Goal: Information Seeking & Learning: Learn about a topic

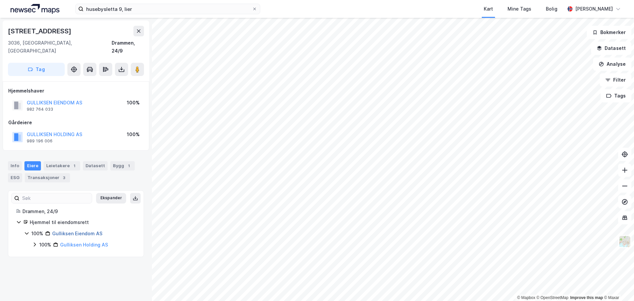
click at [79, 230] on link "Gulliksen Eiendom AS" at bounding box center [77, 233] width 50 height 6
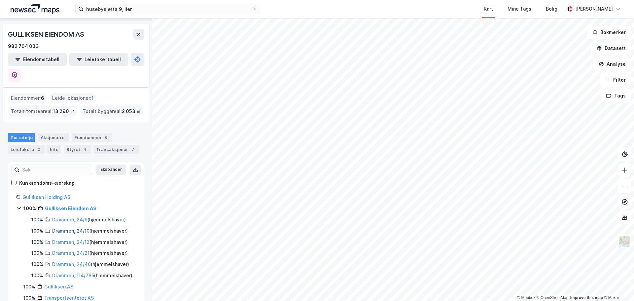
scroll to position [27, 0]
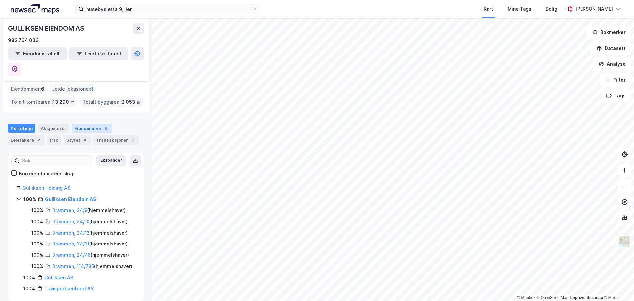
click at [92, 123] on div "Eiendommer 6" at bounding box center [92, 127] width 41 height 9
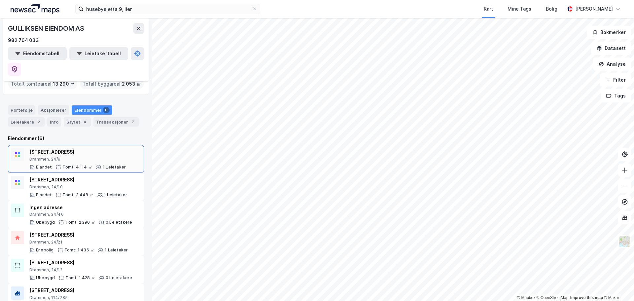
scroll to position [48, 0]
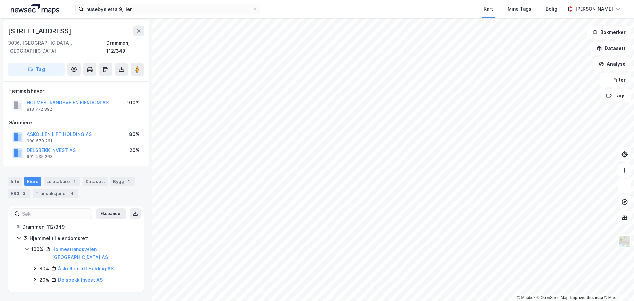
click at [82, 99] on div "HOLMESTRANDSVEIEN EIENDOM AS" at bounding box center [68, 103] width 82 height 8
click at [0, 0] on button "HOLMESTRANDSVEIEN EIENDOM AS" at bounding box center [0, 0] width 0 height 0
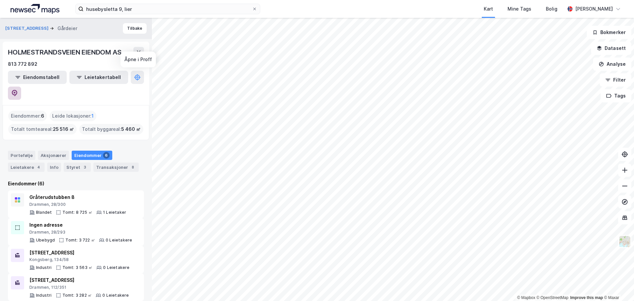
click at [17, 90] on icon at bounding box center [15, 93] width 6 height 7
